Goal: Task Accomplishment & Management: Manage account settings

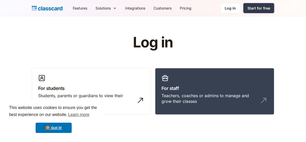
click at [263, 7] on div "Start for free" at bounding box center [259, 7] width 23 height 5
click at [234, 7] on div "Log in" at bounding box center [230, 7] width 11 height 5
click at [229, 8] on div "Log in" at bounding box center [230, 7] width 11 height 5
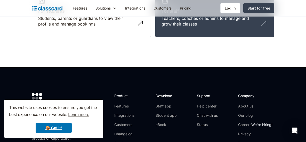
scroll to position [26, 0]
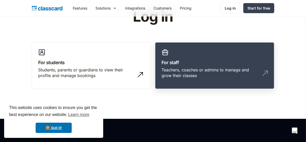
click at [216, 63] on h3 "For staff" at bounding box center [215, 62] width 106 height 7
